Goal: Task Accomplishment & Management: Use online tool/utility

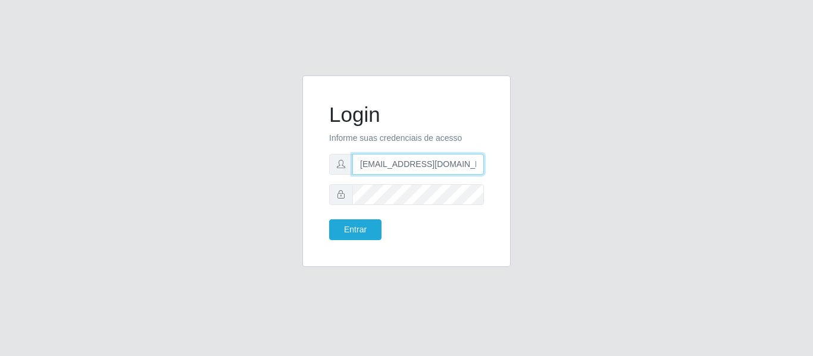
click at [426, 161] on input "[EMAIL_ADDRESS][DOMAIN_NAME]" at bounding box center [418, 164] width 132 height 21
type input "[EMAIL_ADDRESS][DOMAIN_NAME]"
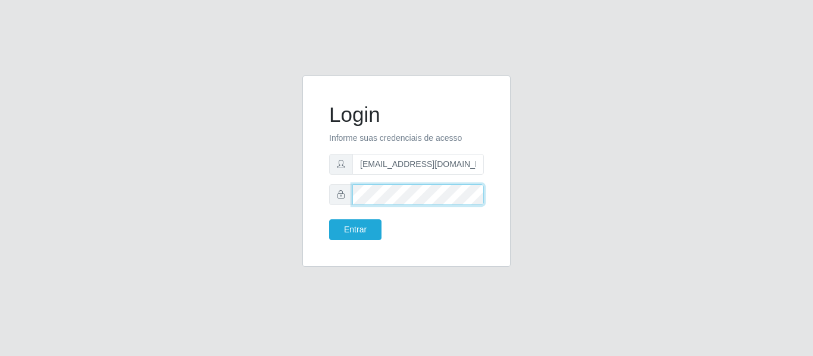
click at [288, 195] on div "Login Informe suas credenciais de acesso [EMAIL_ADDRESS][DOMAIN_NAME] Entrar" at bounding box center [406, 179] width 678 height 206
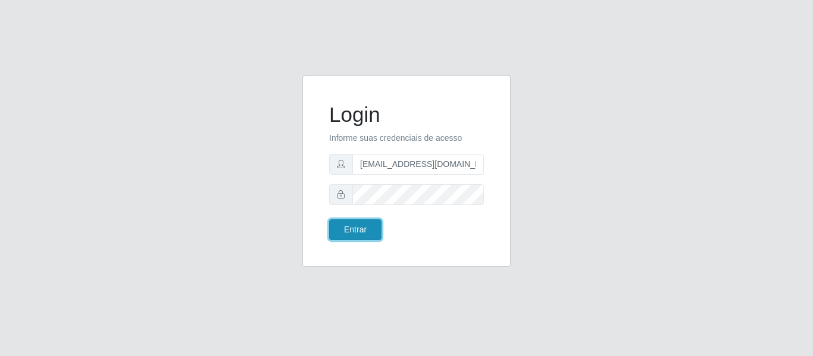
click at [352, 238] on button "Entrar" at bounding box center [355, 230] width 52 height 21
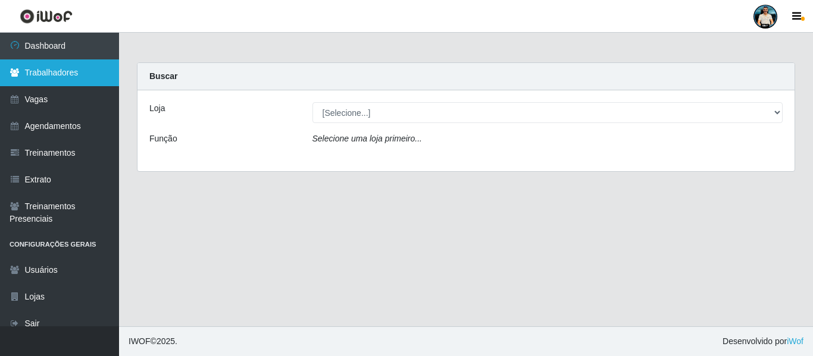
click at [49, 77] on link "Trabalhadores" at bounding box center [59, 73] width 119 height 27
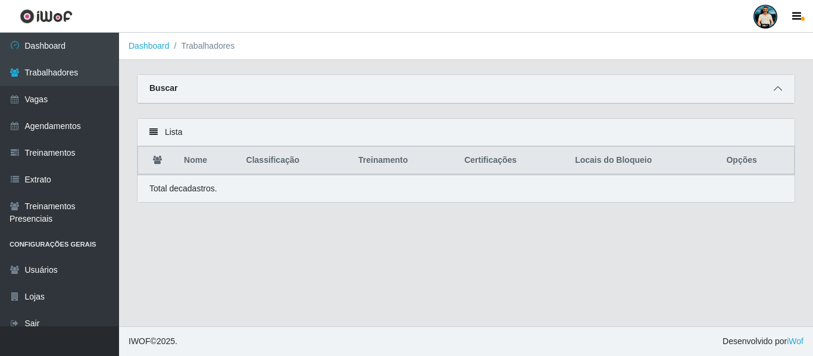
click at [784, 87] on span at bounding box center [778, 89] width 14 height 14
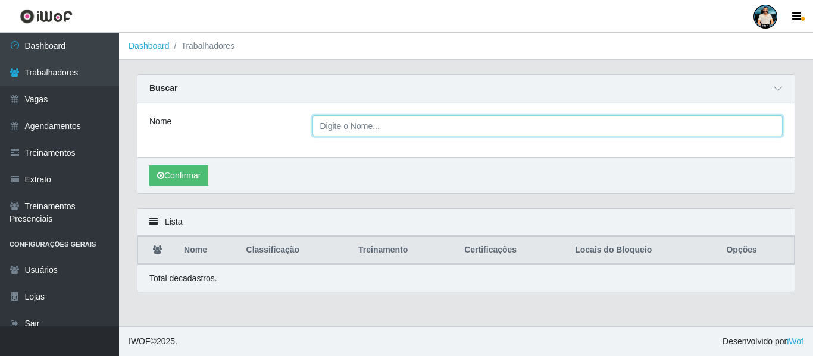
click at [415, 127] on input "Nome" at bounding box center [547, 125] width 471 height 21
click at [149, 165] on button "Confirmar" at bounding box center [178, 175] width 59 height 21
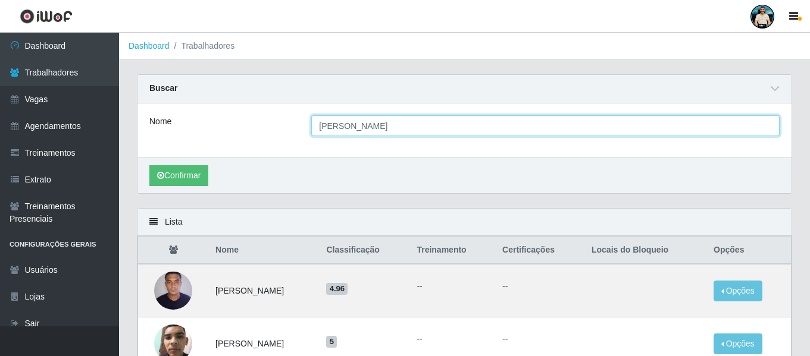
type input "[PERSON_NAME]"
click at [149, 165] on button "Confirmar" at bounding box center [178, 175] width 59 height 21
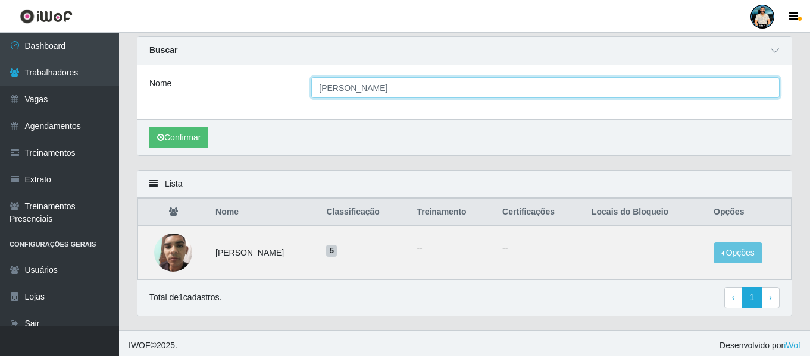
scroll to position [43, 0]
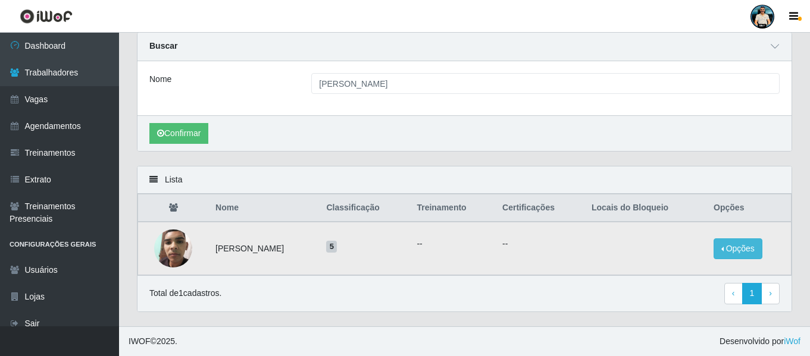
click at [739, 258] on td "Opções Bloquear - Empresa Bloquear - Loja" at bounding box center [748, 249] width 85 height 54
click at [739, 258] on button "Opções" at bounding box center [738, 249] width 49 height 21
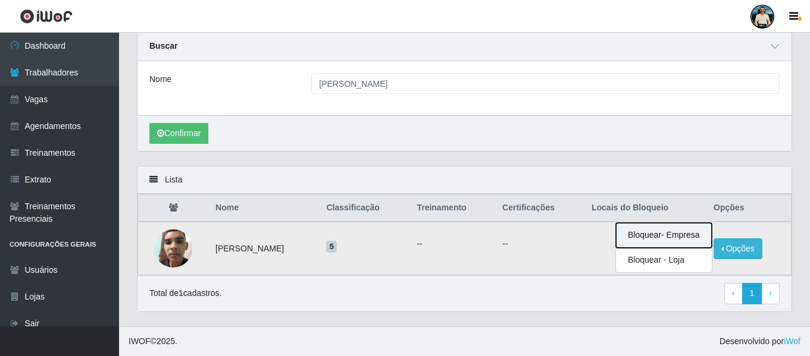
click at [656, 237] on button "Bloquear - Empresa" at bounding box center [664, 235] width 96 height 25
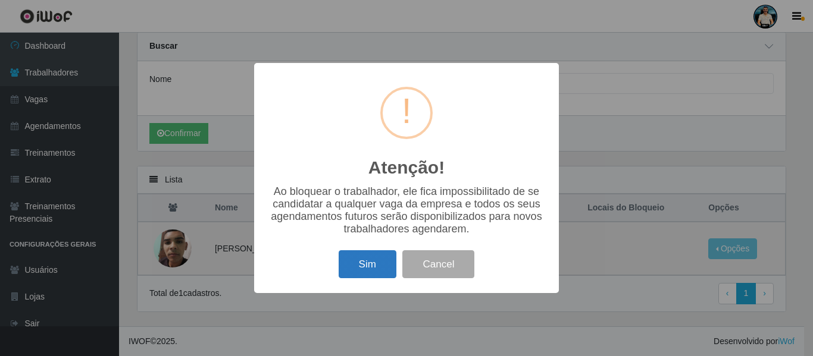
click at [367, 273] on button "Sim" at bounding box center [368, 265] width 58 height 28
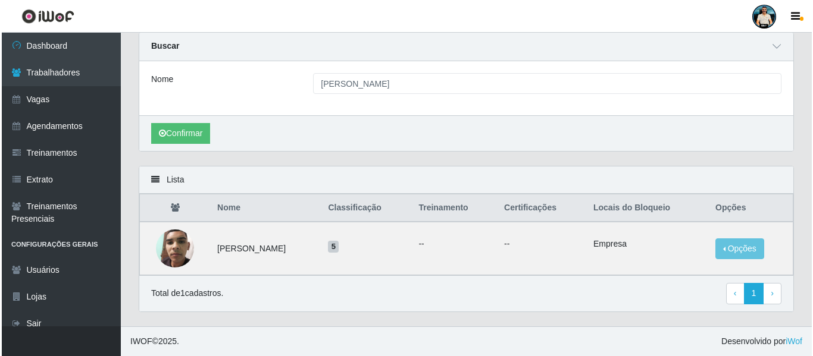
scroll to position [0, 0]
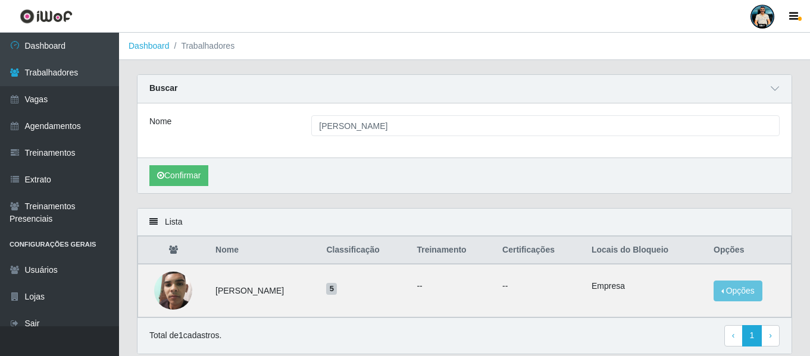
click at [760, 16] on div at bounding box center [762, 17] width 24 height 24
click at [707, 95] on button "Sair" at bounding box center [739, 92] width 107 height 24
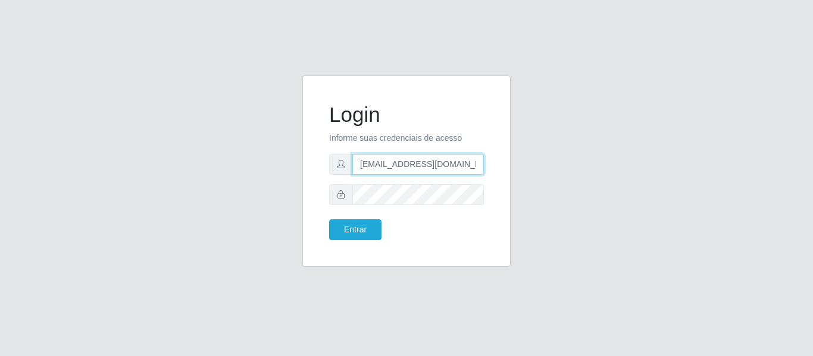
click at [407, 161] on input "[EMAIL_ADDRESS][DOMAIN_NAME]" at bounding box center [418, 164] width 132 height 21
paste input "wagner@carone"
type input "[EMAIL_ADDRESS][DOMAIN_NAME]"
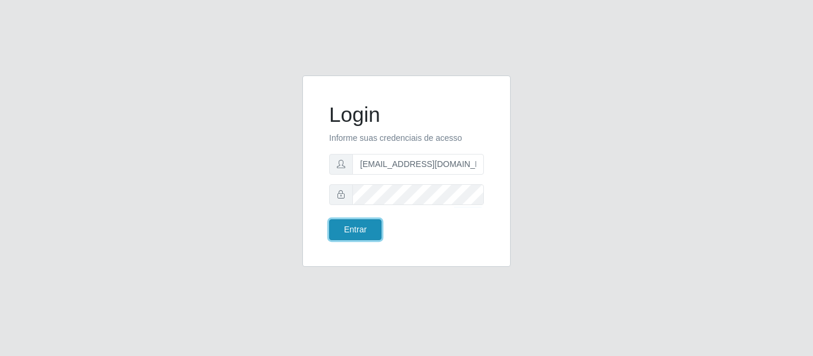
click at [362, 235] on button "Entrar" at bounding box center [355, 230] width 52 height 21
